Goal: Task Accomplishment & Management: Complete application form

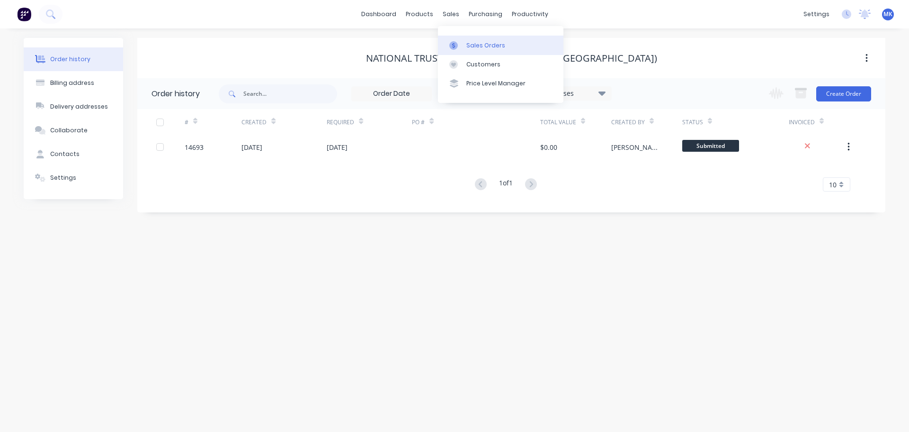
click at [474, 50] on link "Sales Orders" at bounding box center [501, 45] width 126 height 19
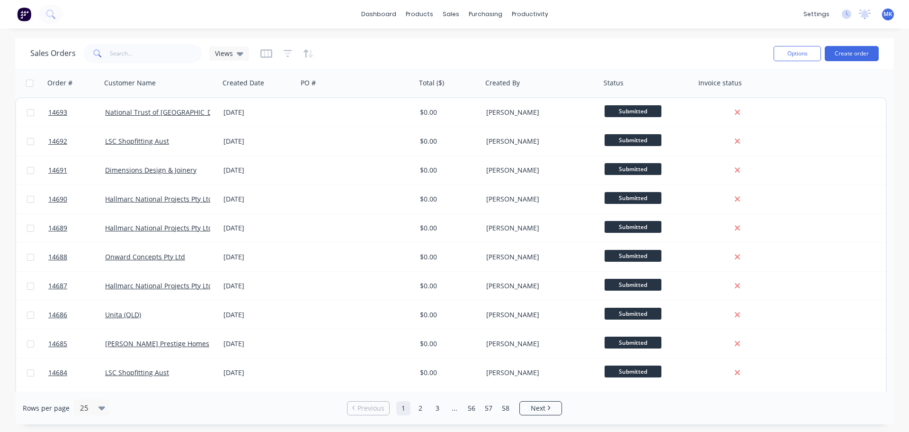
click at [838, 63] on div "Options Create order" at bounding box center [824, 53] width 109 height 23
click at [834, 57] on button "Create order" at bounding box center [852, 53] width 54 height 15
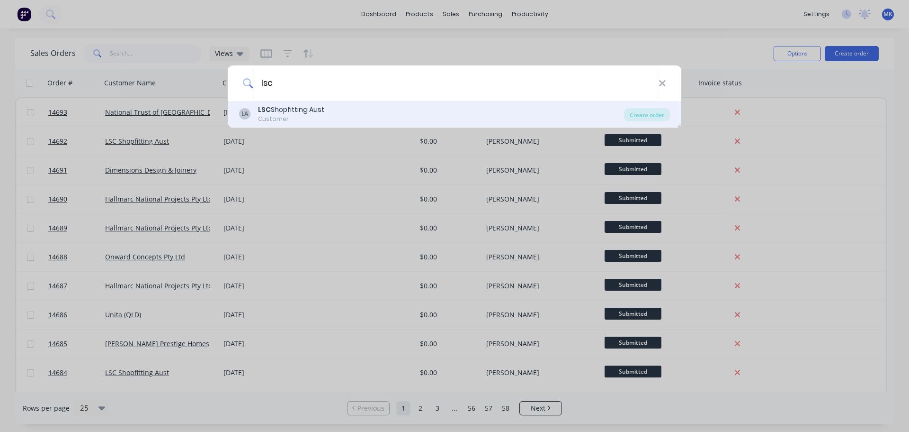
type input "lsc"
click at [367, 107] on div "LA LSC Shopfitting Aust Customer" at bounding box center [431, 114] width 385 height 18
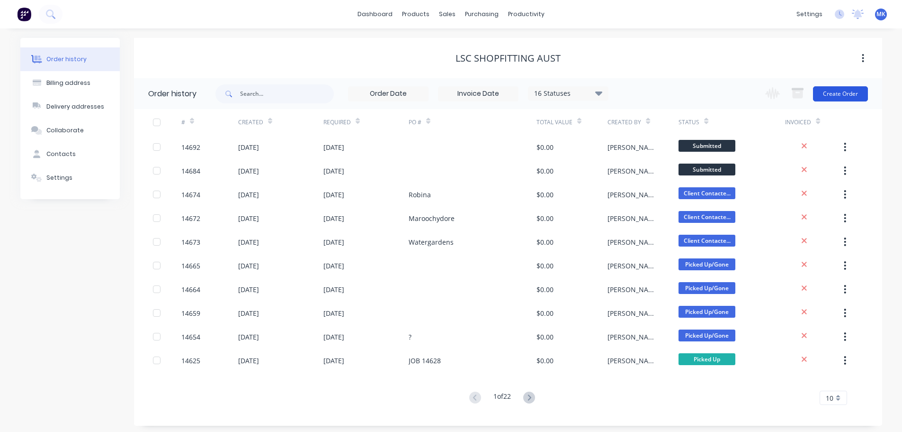
click at [843, 92] on button "Create Order" at bounding box center [840, 93] width 55 height 15
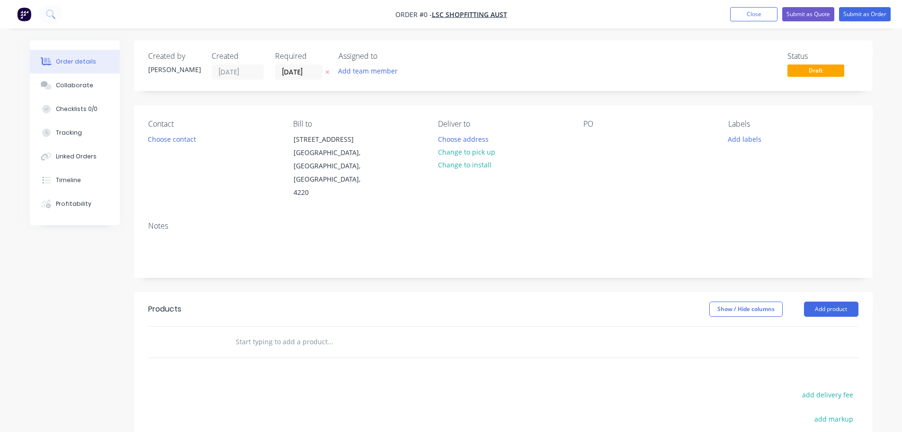
click at [369, 75] on button "Add team member" at bounding box center [368, 70] width 70 height 13
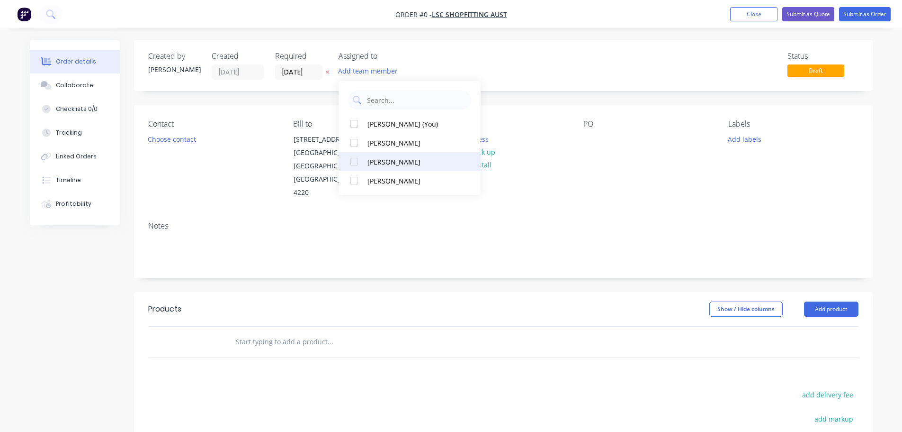
click at [397, 168] on button "[PERSON_NAME]" at bounding box center [410, 161] width 142 height 19
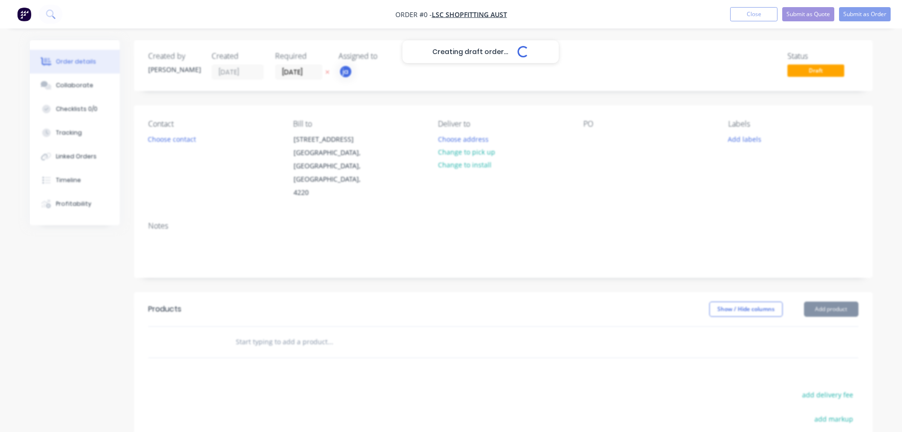
click at [160, 146] on div "Creating draft order... Loading... Order details Collaborate Checklists 0/0 Tra…" at bounding box center [451, 319] width 862 height 559
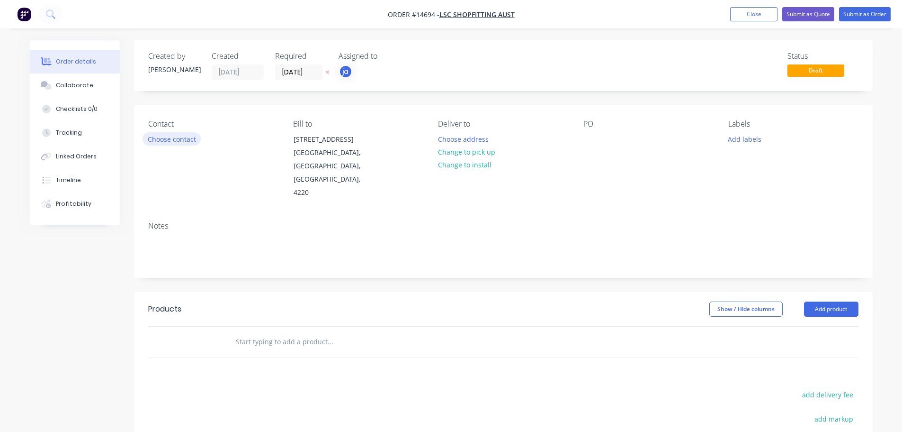
click at [160, 145] on button "Choose contact" at bounding box center [172, 138] width 58 height 13
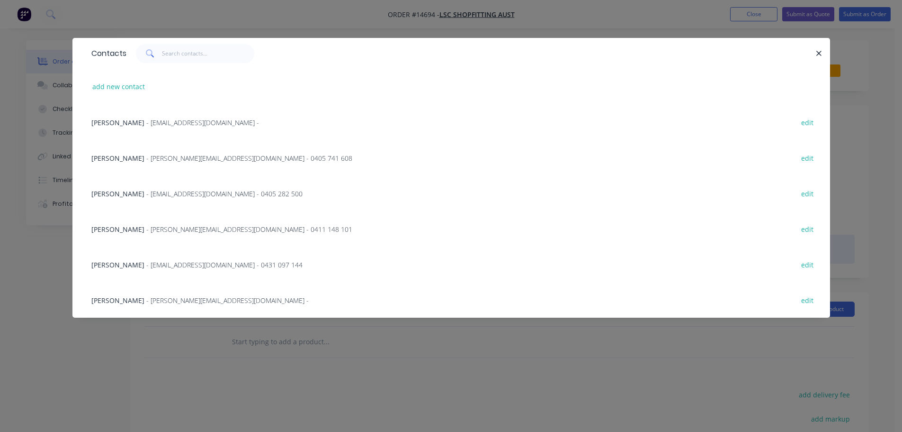
click at [156, 231] on span "- [PERSON_NAME][EMAIL_ADDRESS][DOMAIN_NAME] - 0411 148 101" at bounding box center [249, 229] width 206 height 9
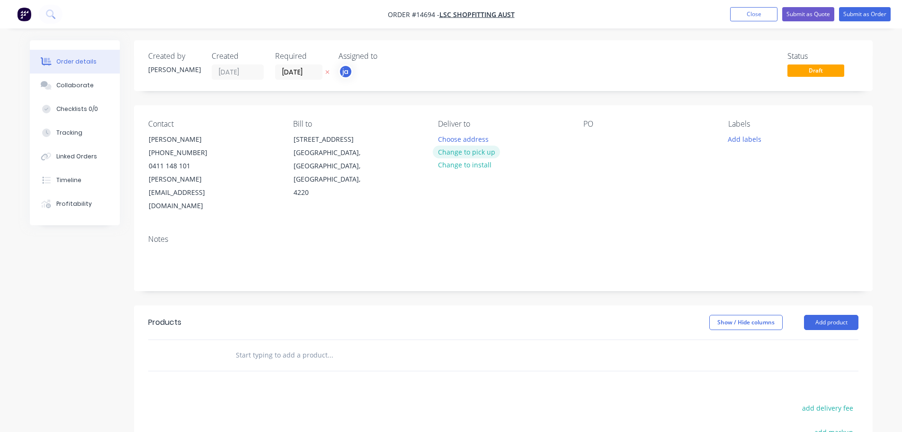
click at [478, 153] on button "Change to pick up" at bounding box center [466, 151] width 67 height 13
click at [760, 141] on button "Add labels" at bounding box center [745, 138] width 44 height 13
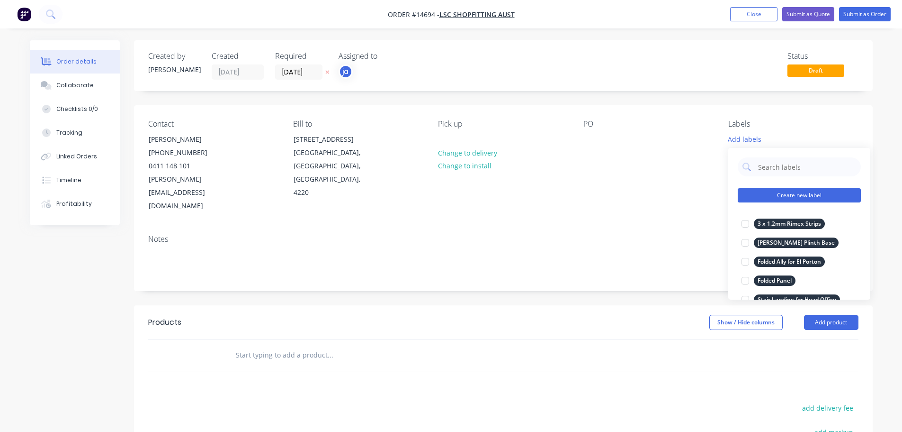
click at [792, 192] on button "Create new label" at bounding box center [799, 195] width 123 height 14
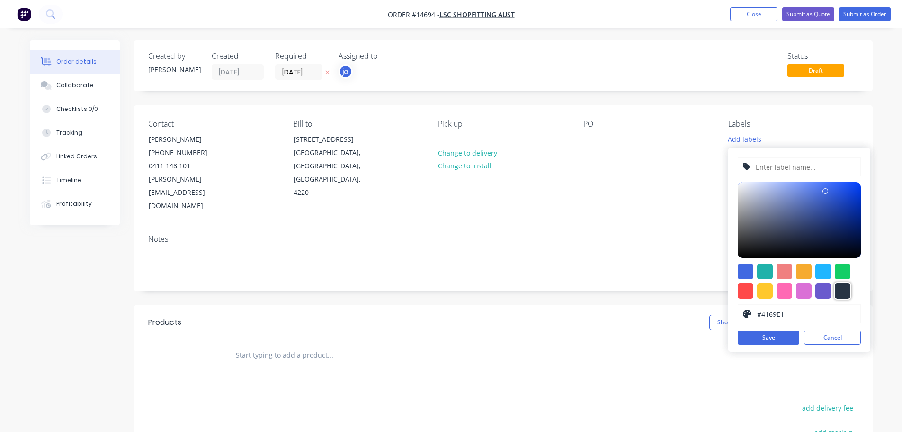
click at [841, 289] on div at bounding box center [843, 291] width 16 height 16
type input "#273444"
click at [772, 171] on input "text" at bounding box center [805, 167] width 101 height 18
paste input "Ally Displays"
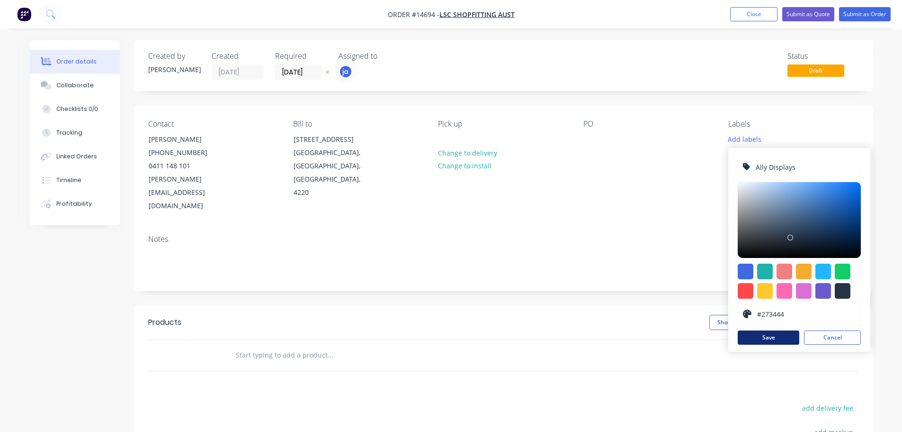
type input "Ally Displays"
click at [777, 337] on button "Save" at bounding box center [769, 337] width 62 height 14
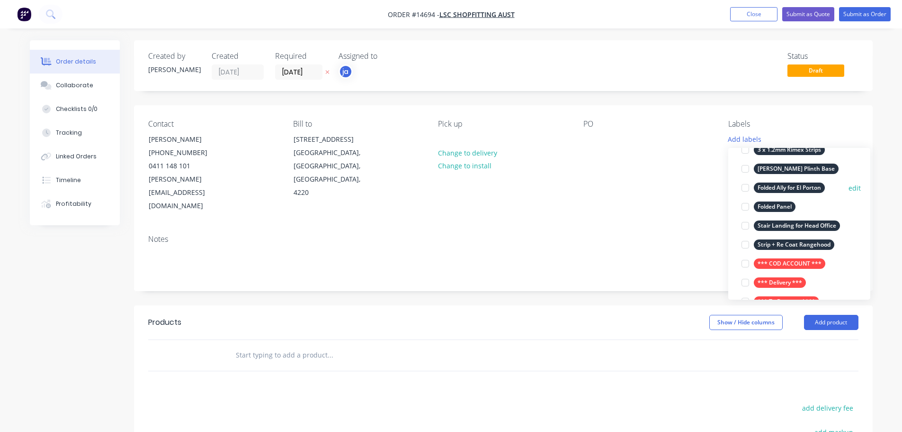
scroll to position [142, 0]
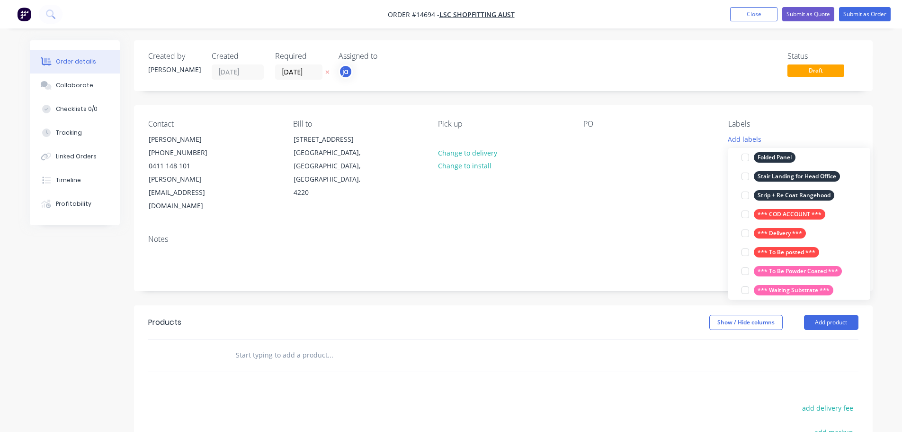
drag, startPoint x: 787, startPoint y: 216, endPoint x: 332, endPoint y: 296, distance: 462.2
click at [333, 296] on body "Order #14694 - LSC Shopfitting Aust Add product Close Submit as Quote Submit as…" at bounding box center [451, 306] width 902 height 612
click at [260, 345] on input "text" at bounding box center [329, 354] width 189 height 19
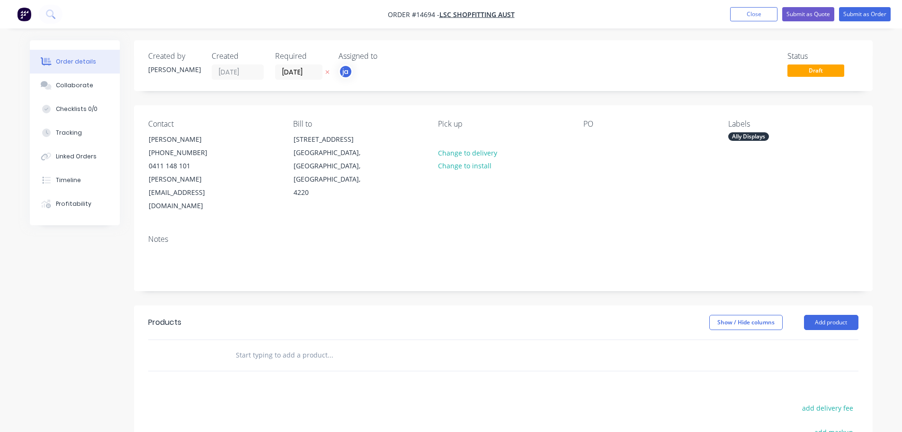
paste input "Ally Displays"
type input "Ally Displays"
click at [296, 376] on button "Add Ally Displays to order" at bounding box center [381, 391] width 284 height 30
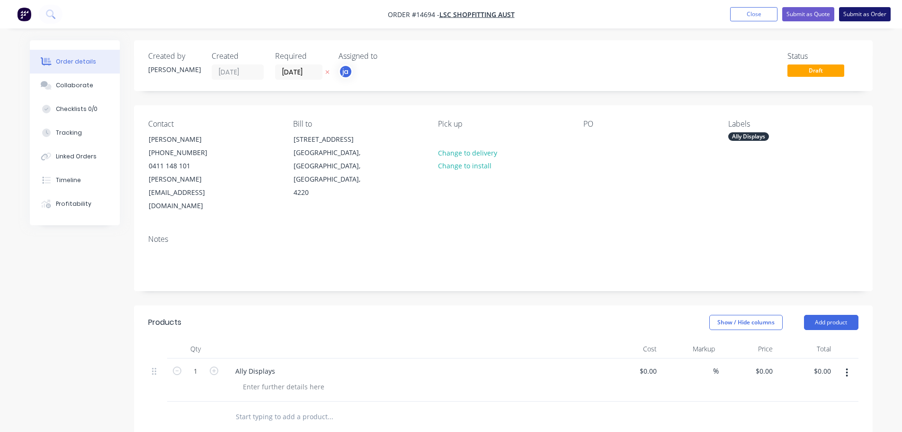
click at [888, 14] on button "Submit as Order" at bounding box center [865, 14] width 52 height 14
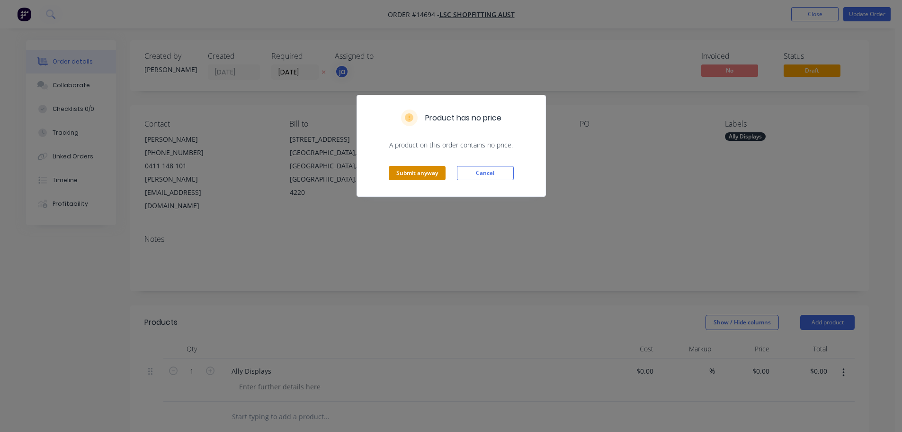
click at [414, 176] on button "Submit anyway" at bounding box center [417, 173] width 57 height 14
